Goal: Contribute content: Add original content to the website for others to see

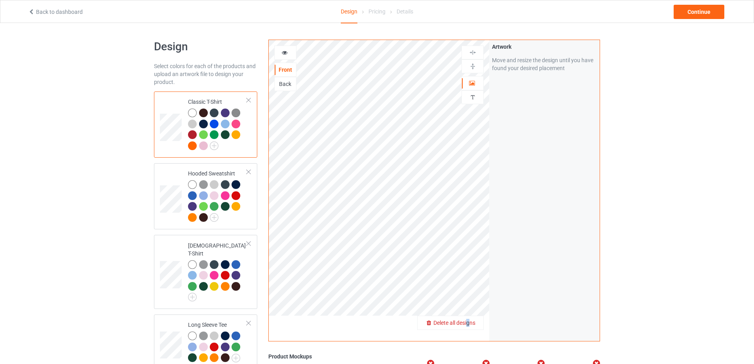
click at [469, 319] on div "Delete all designs" at bounding box center [450, 322] width 66 height 8
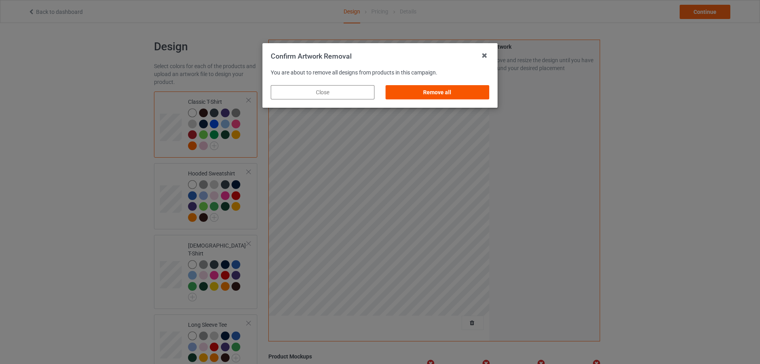
click at [443, 94] on div "Remove all" at bounding box center [437, 92] width 104 height 14
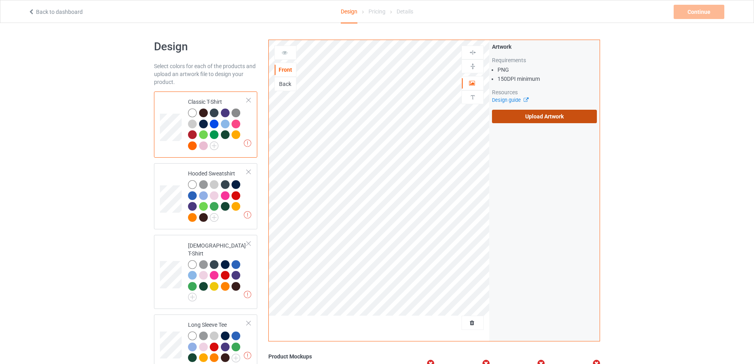
click at [530, 113] on label "Upload Artwork" at bounding box center [544, 116] width 105 height 13
click at [0, 0] on input "Upload Artwork" at bounding box center [0, 0] width 0 height 0
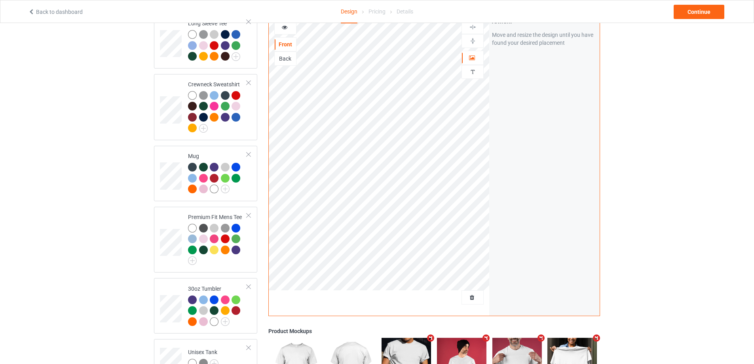
scroll to position [261, 0]
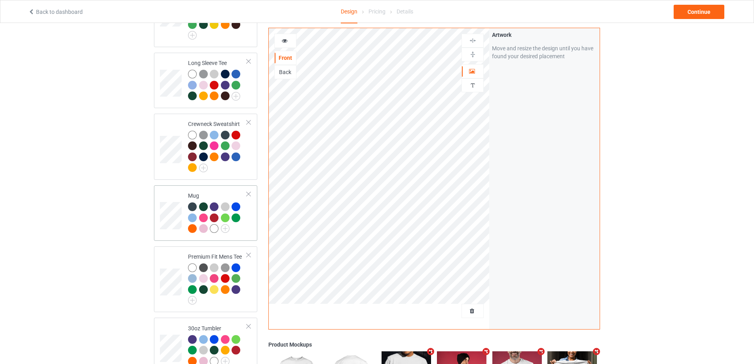
click at [239, 227] on div at bounding box center [217, 218] width 59 height 33
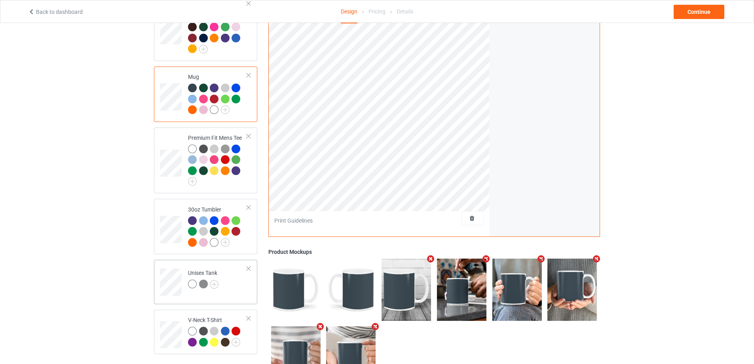
scroll to position [420, 0]
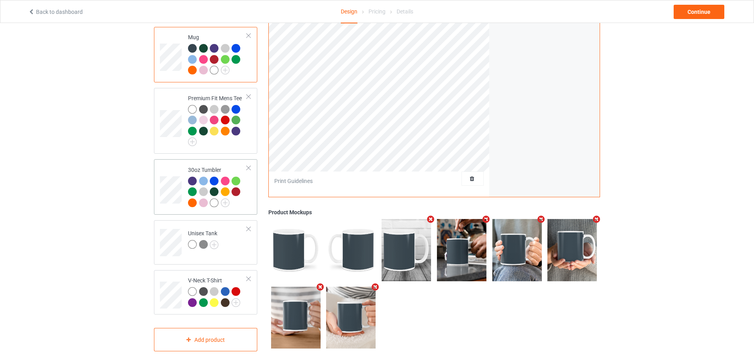
click at [246, 196] on div at bounding box center [217, 192] width 59 height 33
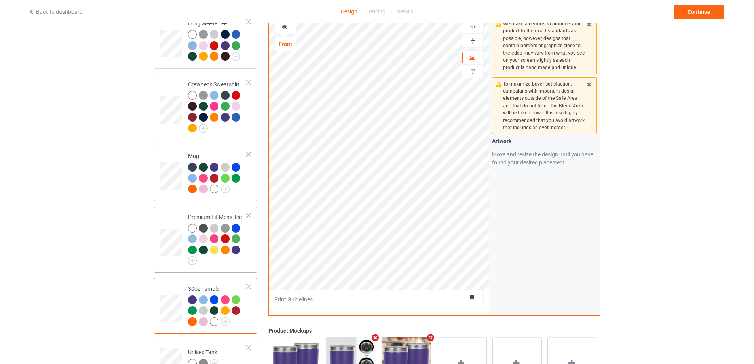
scroll to position [420, 0]
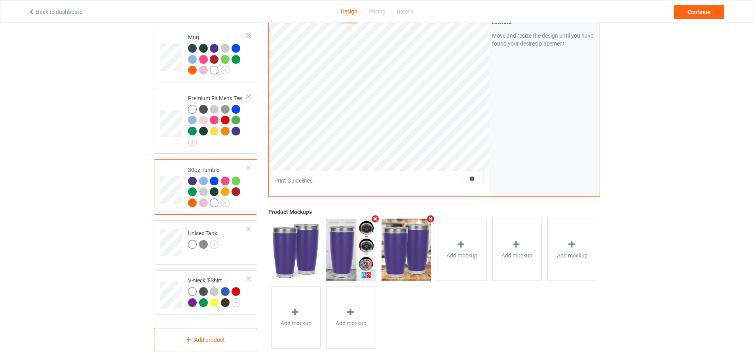
click at [695, 22] on div "Back to dashboard Design Pricing Details Continue" at bounding box center [377, 11] width 709 height 22
click at [697, 16] on div "Continue" at bounding box center [698, 12] width 51 height 14
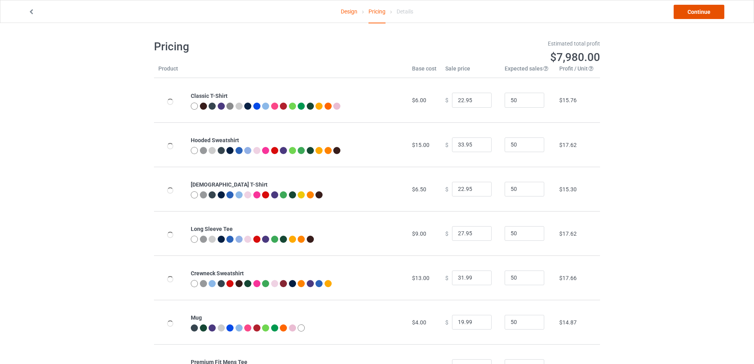
click at [698, 13] on link "Continue" at bounding box center [698, 12] width 51 height 14
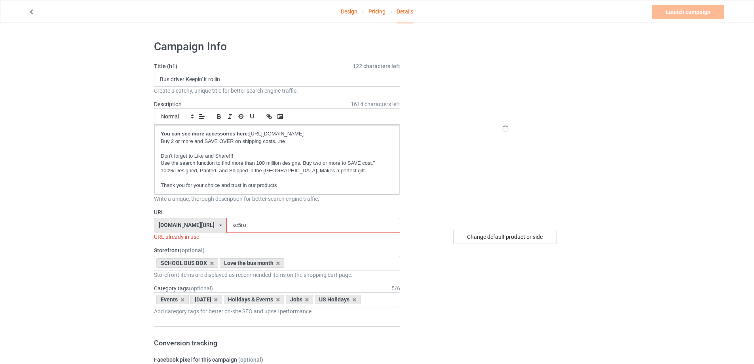
click at [230, 228] on input "ke5ro" at bounding box center [312, 225] width 173 height 15
click at [216, 79] on input "Bus driver Keepin' it rollin" at bounding box center [277, 79] width 246 height 15
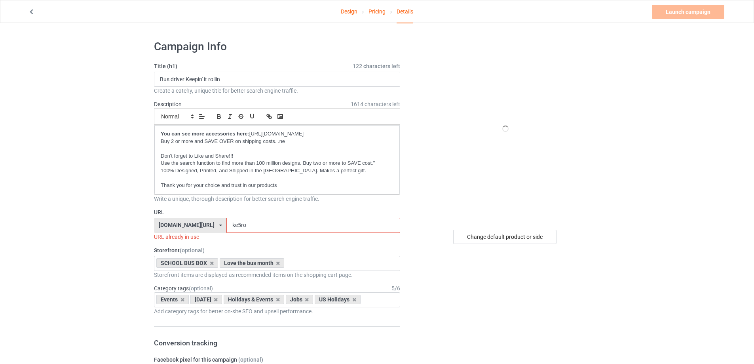
click at [240, 222] on input "ke5ro" at bounding box center [312, 225] width 173 height 15
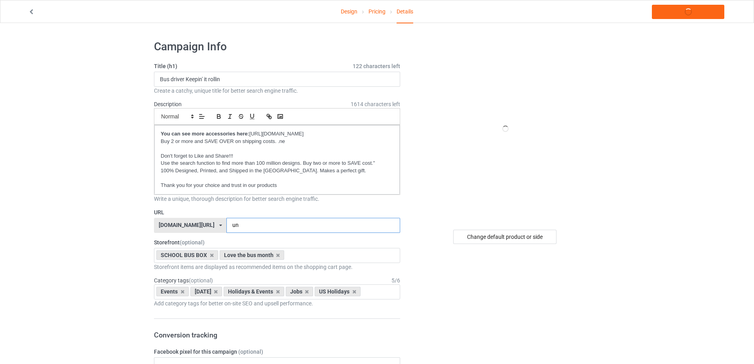
type input "u"
type input "ụ"
type input "un5bsbd"
click at [214, 78] on input "Bus driver Keepin' it rollin" at bounding box center [277, 79] width 246 height 15
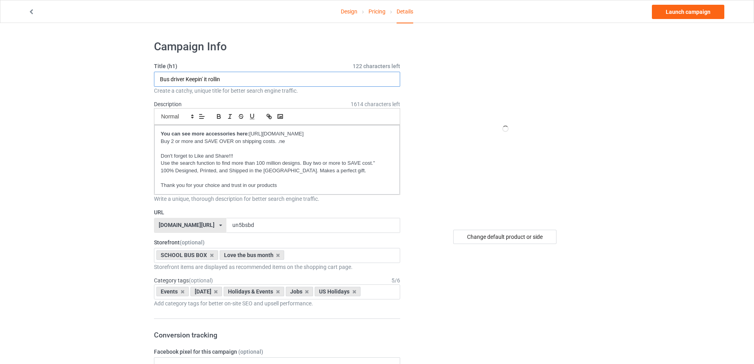
click at [214, 78] on input "Bus driver Keepin' it rollin" at bounding box center [277, 79] width 246 height 15
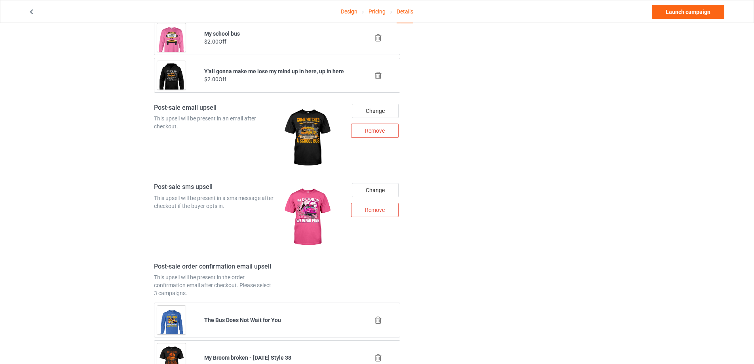
scroll to position [982, 0]
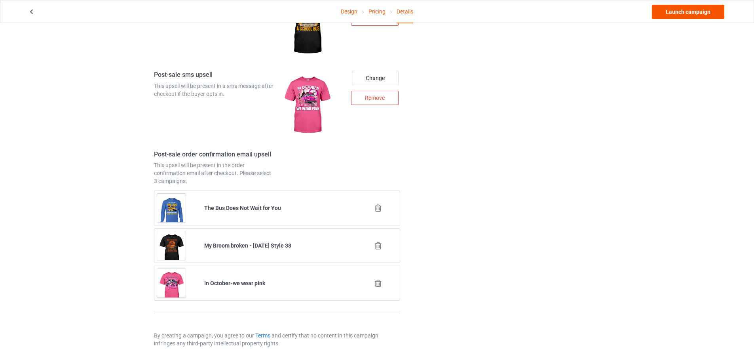
type input "If you don't driver it - You'll never understand"
click at [674, 13] on link "Launch campaign" at bounding box center [688, 12] width 72 height 14
